Goal: Find specific page/section: Find specific page/section

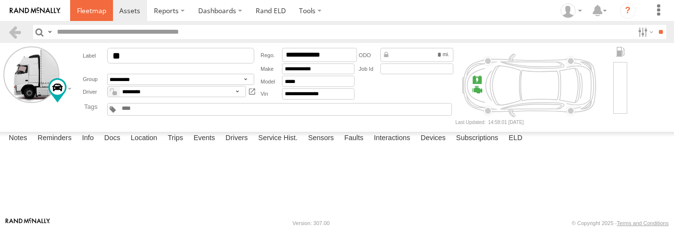
click at [89, 10] on span at bounding box center [91, 10] width 29 height 9
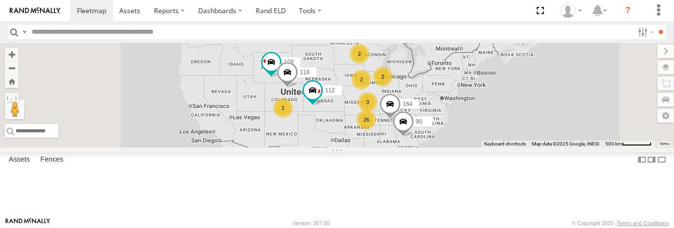
click at [0, 0] on span at bounding box center [0, 0] width 0 height 0
